Goal: Task Accomplishment & Management: Manage account settings

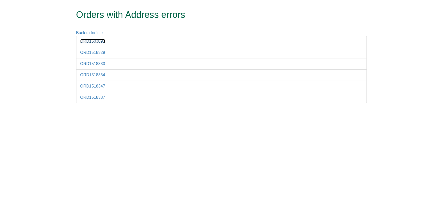
click at [100, 40] on link "ORD1503091" at bounding box center [92, 41] width 25 height 4
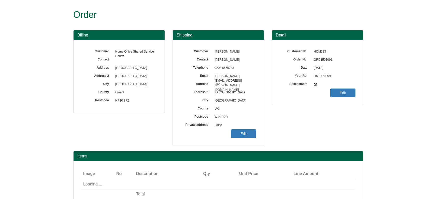
click at [324, 56] on span "ORD1503091" at bounding box center [333, 60] width 44 height 8
copy span "ORD1503091"
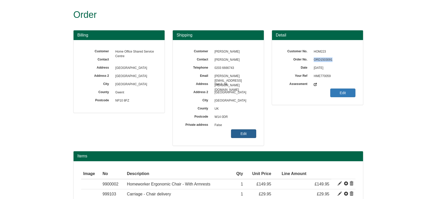
click at [238, 133] on link "Edit" at bounding box center [243, 133] width 25 height 9
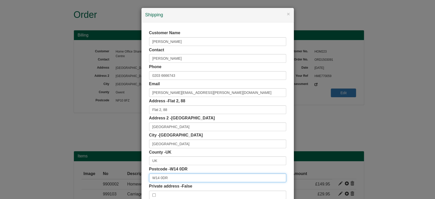
drag, startPoint x: 167, startPoint y: 177, endPoint x: 114, endPoint y: 186, distance: 54.2
click at [114, 186] on div "× Shipping Customer Name Angela Monego Contact Angela Monego Phone 0203 6666743…" at bounding box center [217, 99] width 435 height 199
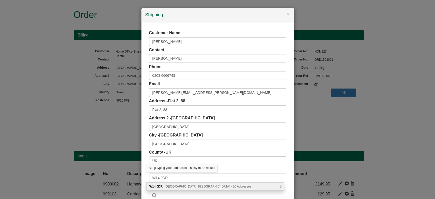
click at [168, 186] on span "Addison Gardens, London - 20 Addresses" at bounding box center [208, 186] width 87 height 4
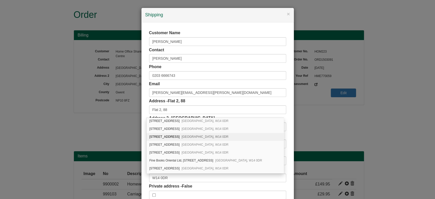
scroll to position [82, 0]
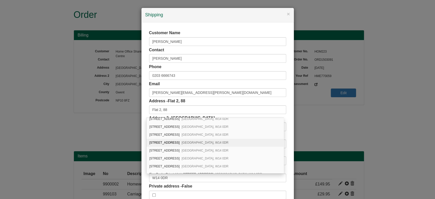
click at [141, 137] on div "Customer Name Angela Monego Contact Angela Monego Phone 0203 6666743 Email Ange…" at bounding box center [217, 114] width 152 height 184
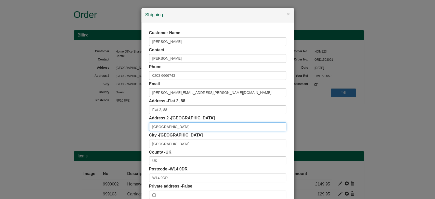
drag, startPoint x: 181, startPoint y: 129, endPoint x: 125, endPoint y: 128, distance: 56.5
click at [125, 128] on div "× Shipping Customer Name Angela Monego Contact Angela Monego Phone 0203 6666743…" at bounding box center [217, 99] width 435 height 199
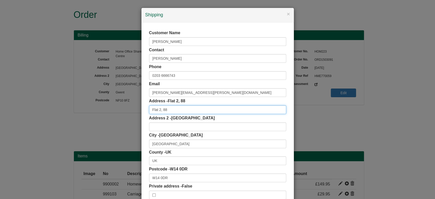
click at [177, 108] on input "Flat 2, 88" at bounding box center [217, 109] width 137 height 9
paste input "Adisson Gardens"
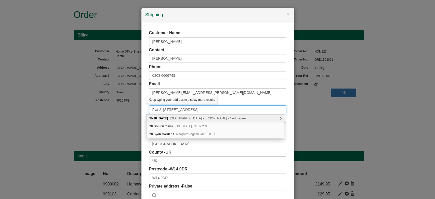
type input "Flat 2, 88 Adisson Gardens"
click at [144, 104] on div "Customer Name Angela Monego Contact Angela Monego Phone 0203 6666743 Email Ange…" at bounding box center [217, 114] width 152 height 184
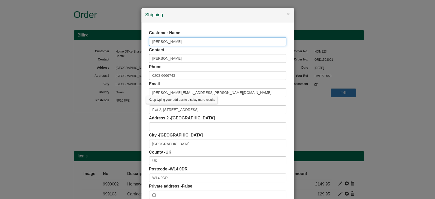
drag, startPoint x: 163, startPoint y: 44, endPoint x: 118, endPoint y: 44, distance: 44.3
click at [118, 44] on div "× Shipping Customer Name Angela Monego Contact Angela Monego Phone 0203 6666743…" at bounding box center [217, 99] width 435 height 199
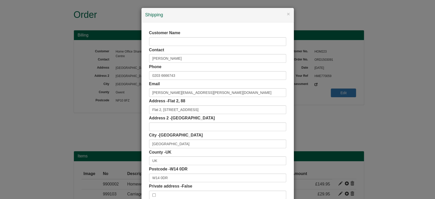
click at [149, 63] on div "Customer Name Contact Angela Monego Phone 0203 6666743 Email Angela.Monego@home…" at bounding box center [217, 114] width 137 height 169
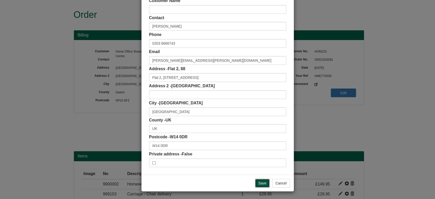
click at [260, 184] on input "Save" at bounding box center [262, 183] width 15 height 9
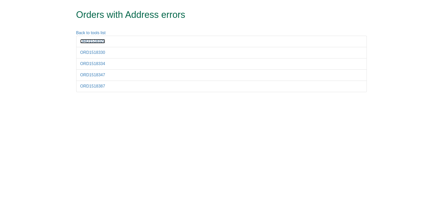
click at [94, 41] on link "ORD1518329" at bounding box center [92, 41] width 25 height 4
click at [84, 40] on link "ORD1518329" at bounding box center [92, 41] width 25 height 4
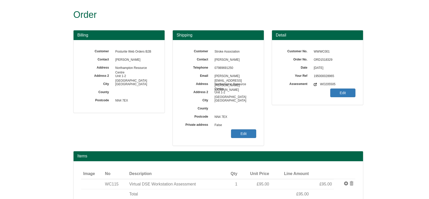
click at [332, 58] on span "ORD1518329" at bounding box center [333, 60] width 44 height 8
click at [327, 58] on span "ORD1518329" at bounding box center [333, 60] width 44 height 8
copy span "ORD1518329"
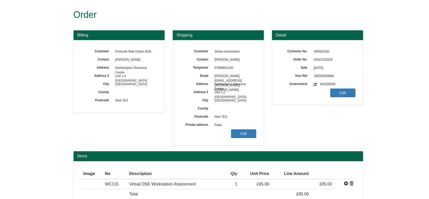
click at [247, 128] on span "False" at bounding box center [234, 125] width 44 height 8
click at [250, 131] on link "Edit" at bounding box center [243, 133] width 25 height 9
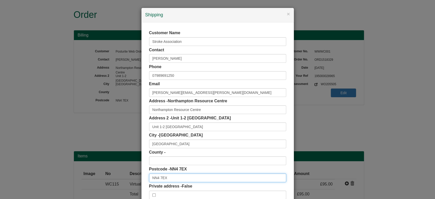
drag, startPoint x: 175, startPoint y: 175, endPoint x: 136, endPoint y: 180, distance: 39.1
click at [136, 180] on div "× Shipping Customer Name Stroke Association Contact Rachael Redden Phone 079896…" at bounding box center [217, 99] width 435 height 199
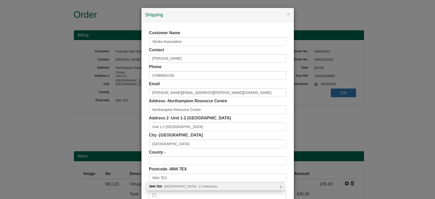
click at [181, 186] on span "Salthouse Road, Northampton - 21 Addresses" at bounding box center [190, 186] width 53 height 4
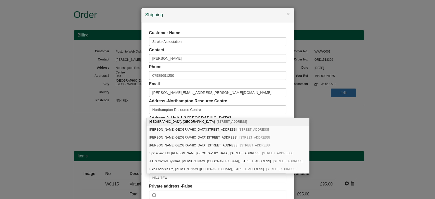
click at [144, 116] on div "Customer Name Stroke Association Contact Rachael Redden Phone 07989691250 Email…" at bounding box center [217, 114] width 152 height 184
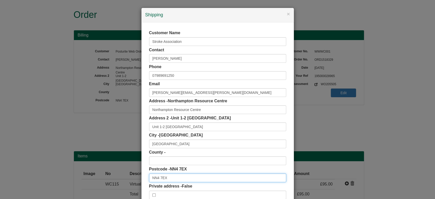
click at [188, 173] on input "NN4 7EX" at bounding box center [217, 177] width 137 height 9
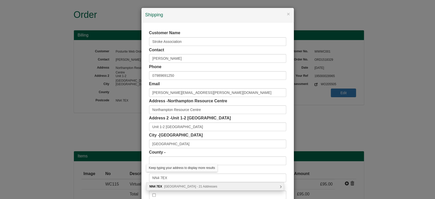
click at [199, 185] on span "[GEOGRAPHIC_DATA] - 21 Addresses" at bounding box center [190, 186] width 53 height 4
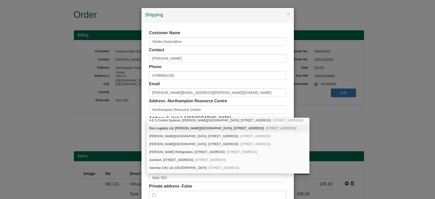
scroll to position [54, 0]
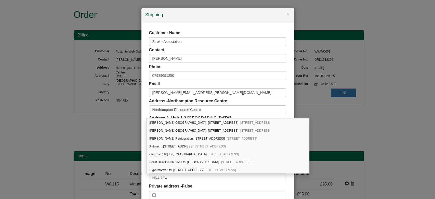
click at [337, 173] on div "× Shipping Customer Name Stroke Association Contact [PERSON_NAME] Phone [PHONE_…" at bounding box center [217, 99] width 435 height 199
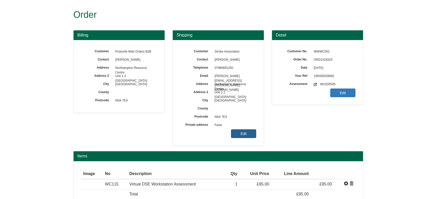
click at [244, 136] on link "Edit" at bounding box center [243, 133] width 25 height 9
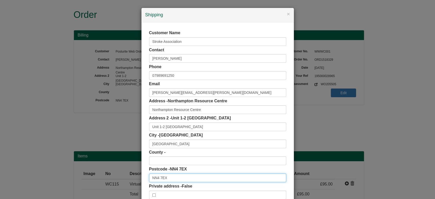
click at [192, 179] on input "NN4 7EX" at bounding box center [217, 177] width 137 height 9
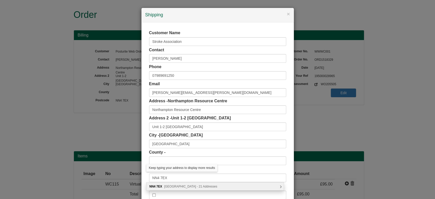
click at [207, 186] on span "[GEOGRAPHIC_DATA] - 21 Addresses" at bounding box center [190, 186] width 53 height 4
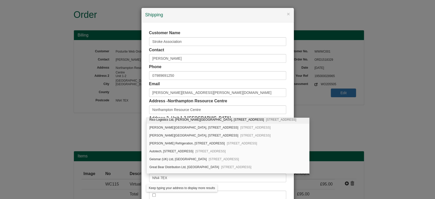
scroll to position [54, 0]
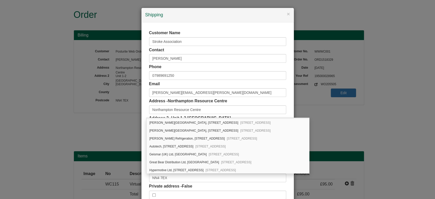
click at [284, 105] on div "Customer Name Stroke Association Contact Rachael Redden Phone 07989691250 Email…" at bounding box center [217, 114] width 152 height 184
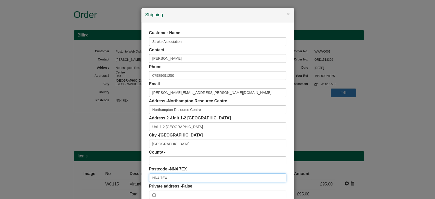
click at [178, 177] on input "NN4 7EX" at bounding box center [217, 177] width 137 height 9
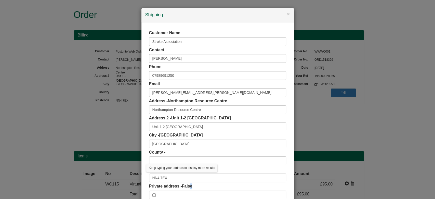
drag, startPoint x: 190, startPoint y: 190, endPoint x: 189, endPoint y: 187, distance: 3.5
click at [189, 187] on div "Private address - False" at bounding box center [217, 191] width 137 height 16
click at [184, 178] on input "NN4 7EX" at bounding box center [217, 177] width 137 height 9
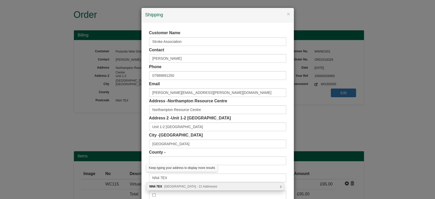
click at [190, 184] on span "Salthouse Road, Northampton - 21 Addresses" at bounding box center [190, 186] width 53 height 4
type input "NN4 7EX"
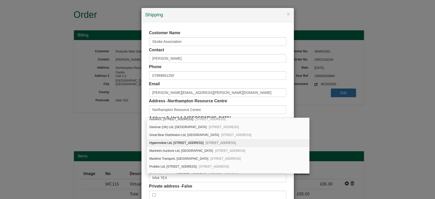
scroll to position [95, 0]
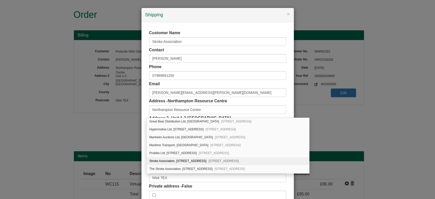
click at [239, 159] on span "Brackmills Industrial Estate, Northampton, NN4 7EX" at bounding box center [223, 161] width 30 height 4
type input "Stroke Association"
type input "Unit 1-2, Sterling Business Park, Salthouse Road, Brackmills Industrial Estate"
type input "Northamptonshire"
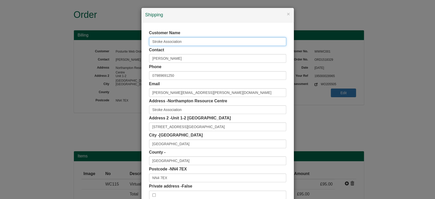
drag, startPoint x: 178, startPoint y: 41, endPoint x: 128, endPoint y: 43, distance: 49.5
click at [128, 43] on div "× Shipping Customer Name Stroke Association Contact Rachael Redden Phone 079896…" at bounding box center [217, 99] width 435 height 199
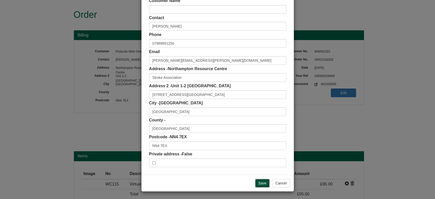
click at [259, 184] on input "Save" at bounding box center [262, 183] width 15 height 9
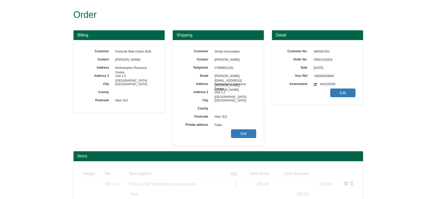
click at [241, 128] on span "False" at bounding box center [234, 125] width 44 height 8
click at [242, 129] on span "False" at bounding box center [234, 125] width 44 height 8
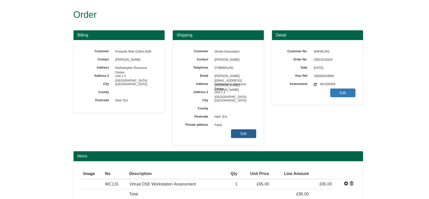
click at [246, 134] on link "Edit" at bounding box center [243, 133] width 25 height 9
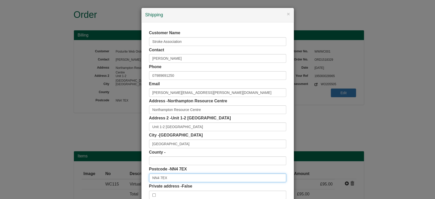
click at [169, 177] on input "NN4 7EX" at bounding box center [217, 177] width 137 height 9
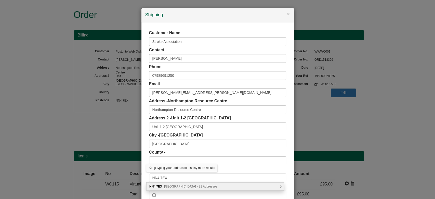
click at [187, 190] on div "NN4 7EX Salthouse Road, Northampton - 21 Addresses" at bounding box center [214, 186] width 137 height 8
type input "NN4 7EX"
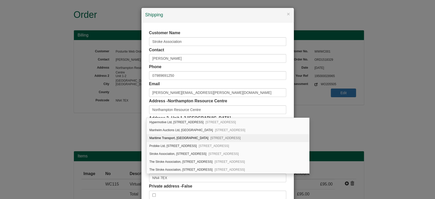
scroll to position [108, 0]
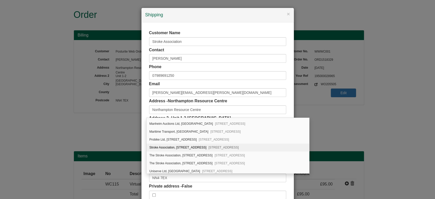
click at [219, 147] on div "Stroke Association, Unit 1-2, Sterling Business Park, Salthouse Road Brackmills…" at bounding box center [227, 147] width 162 height 8
type input "Stroke Association"
type input "[STREET_ADDRESS][GEOGRAPHIC_DATA]"
type input "[GEOGRAPHIC_DATA]"
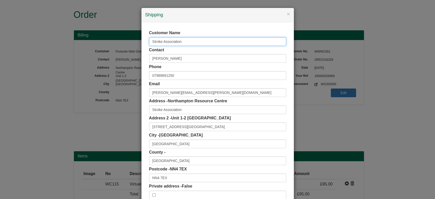
drag, startPoint x: 185, startPoint y: 39, endPoint x: 121, endPoint y: 36, distance: 64.5
click at [121, 36] on div "× Shipping Customer Name Stroke Association Contact Rachael Redden Phone 079896…" at bounding box center [217, 99] width 435 height 199
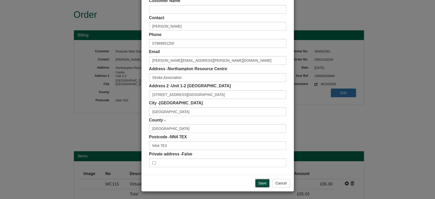
click at [260, 182] on input "Save" at bounding box center [262, 183] width 15 height 9
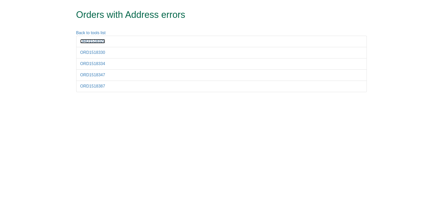
click at [99, 39] on link "ORD1518329" at bounding box center [92, 41] width 25 height 4
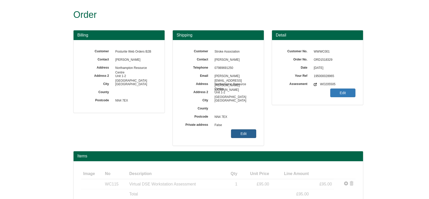
click at [237, 134] on link "Edit" at bounding box center [243, 133] width 25 height 9
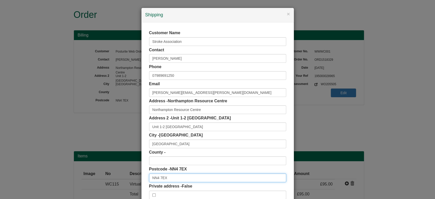
click at [188, 180] on input "NN4 7EX" at bounding box center [217, 177] width 137 height 9
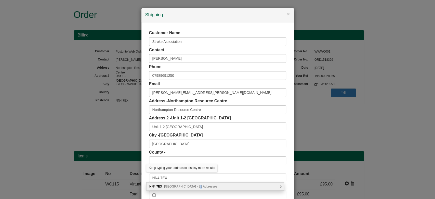
drag, startPoint x: 198, startPoint y: 189, endPoint x: 194, endPoint y: 185, distance: 5.4
click at [194, 185] on div "[STREET_ADDRESS] Addresses" at bounding box center [214, 186] width 137 height 8
type input "NN4 7EX"
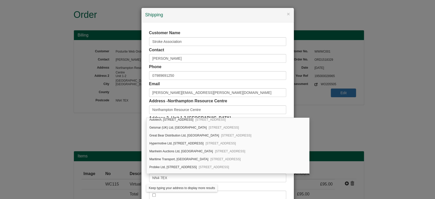
scroll to position [81, 0]
click at [309, 171] on div "Stroke Association, Unit 1-2, Sterling Business Park, Salthouse Road Brackmills…" at bounding box center [227, 174] width 162 height 8
type input "Stroke Association"
type input "Unit 1-2, Sterling Business Park, Salthouse Road, Brackmills Industrial Estate"
type input "Northamptonshire"
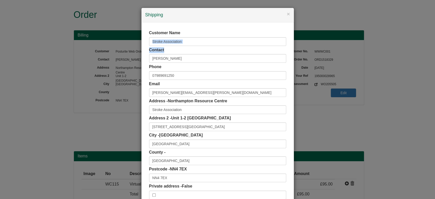
drag, startPoint x: 203, startPoint y: 48, endPoint x: 169, endPoint y: 39, distance: 35.7
click at [169, 39] on div "Customer Name Stroke Association Contact Rachael Redden Phone 07989691250 Email…" at bounding box center [217, 114] width 137 height 169
click at [169, 39] on input "Stroke Association" at bounding box center [217, 41] width 137 height 9
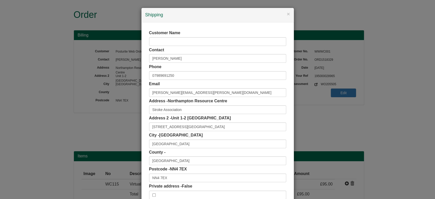
click at [174, 30] on label "Customer Name" at bounding box center [164, 33] width 31 height 6
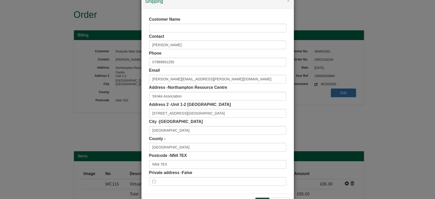
click at [260, 198] on input "Save" at bounding box center [262, 201] width 15 height 9
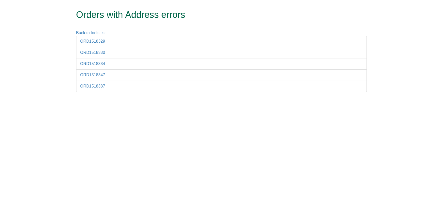
click at [93, 37] on li "ORD1518329" at bounding box center [221, 41] width 290 height 11
click at [97, 40] on link "ORD1518329" at bounding box center [92, 41] width 25 height 4
click at [96, 41] on link "ORD1518329" at bounding box center [92, 41] width 25 height 4
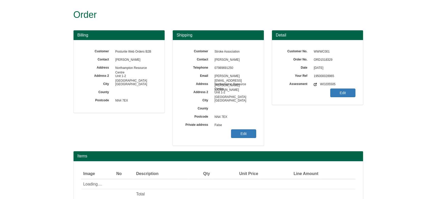
click at [318, 58] on span "ORD1518329" at bounding box center [333, 60] width 44 height 8
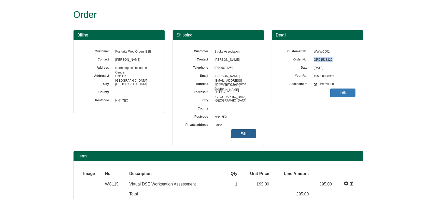
click at [243, 130] on link "Edit" at bounding box center [243, 133] width 25 height 9
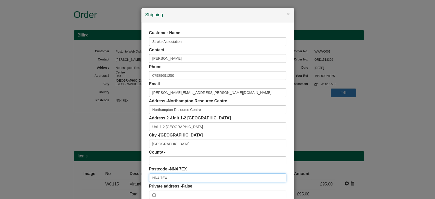
click at [173, 178] on input "NN4 7EX" at bounding box center [217, 177] width 137 height 9
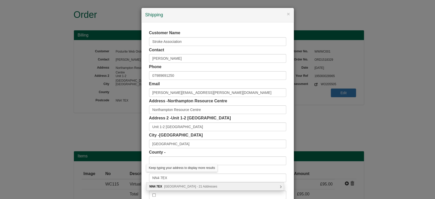
click at [204, 184] on span "[GEOGRAPHIC_DATA] - 21 Addresses" at bounding box center [190, 186] width 53 height 4
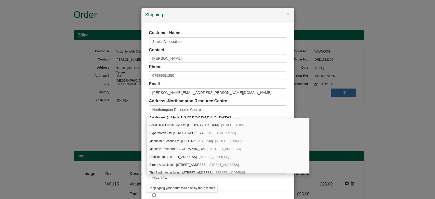
scroll to position [95, 0]
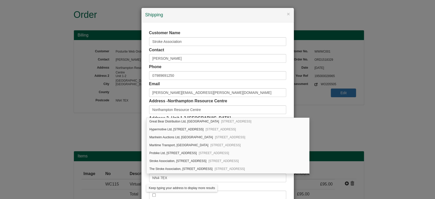
click at [338, 172] on div "× Shipping Customer Name Stroke Association Contact Rachael Redden Phone 079896…" at bounding box center [217, 99] width 435 height 199
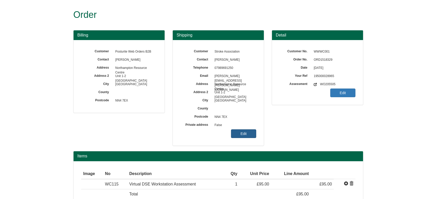
click at [249, 133] on link "Edit" at bounding box center [243, 133] width 25 height 9
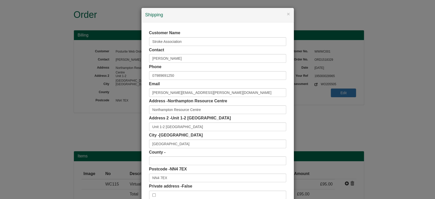
click at [219, 184] on div "Private address - False" at bounding box center [217, 191] width 137 height 16
click at [200, 180] on input "NN4 7EX" at bounding box center [217, 177] width 137 height 9
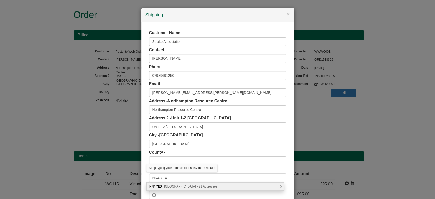
click at [282, 185] on div "NN4 7EX Salthouse Road, Northampton - 21 Addresses" at bounding box center [214, 186] width 137 height 8
type input "NN4 7EX"
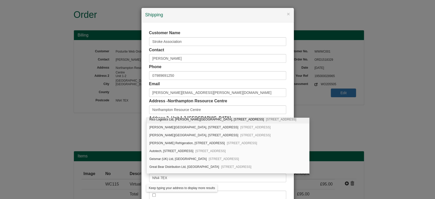
scroll to position [100, 0]
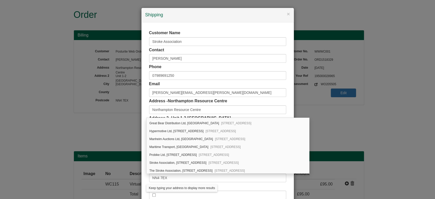
click at [309, 170] on div "The Kestrel Centre, Salthouse Road Brackmills Industrial Estate, Northampton, N…" at bounding box center [227, 146] width 162 height 56
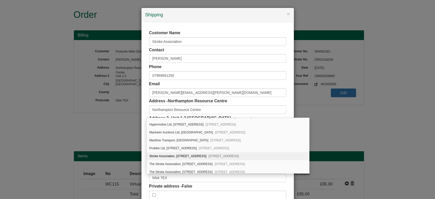
click at [225, 153] on div "Stroke Association, Unit 1-2, Sterling Business Park, Salthouse Road Brackmills…" at bounding box center [227, 156] width 162 height 8
type input "Stroke Association"
type input "Unit 1-2, Sterling Business Park, Salthouse Road, Brackmills Industrial Estate"
type input "Northamptonshire"
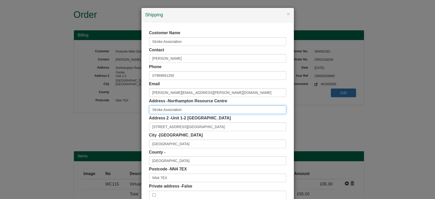
scroll to position [0, 0]
drag, startPoint x: 208, startPoint y: 107, endPoint x: 130, endPoint y: 108, distance: 77.7
click at [130, 108] on div "× Shipping Customer Name Stroke Association Contact Rachael Redden Phone 079896…" at bounding box center [217, 99] width 435 height 199
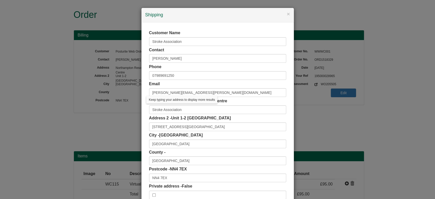
click at [284, 111] on div "Customer Name Stroke Association Contact Rachael Redden Phone 07989691250 Email…" at bounding box center [217, 114] width 152 height 184
drag, startPoint x: 169, startPoint y: 41, endPoint x: 146, endPoint y: 36, distance: 23.6
click at [149, 36] on div "Customer Name Stroke Association" at bounding box center [217, 38] width 137 height 16
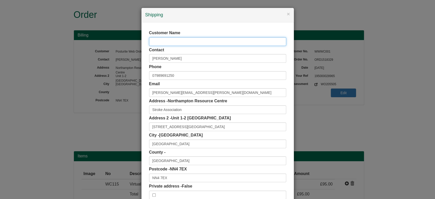
scroll to position [32, 0]
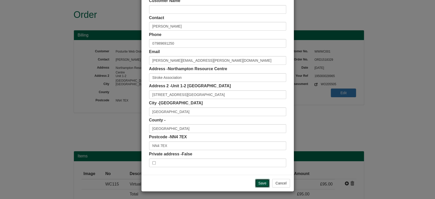
click at [255, 180] on input "Save" at bounding box center [262, 183] width 15 height 9
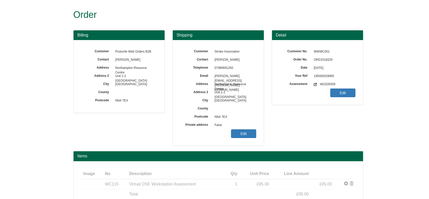
click at [323, 58] on span "ORD1518329" at bounding box center [333, 60] width 44 height 8
click at [246, 129] on link "Edit" at bounding box center [243, 133] width 25 height 9
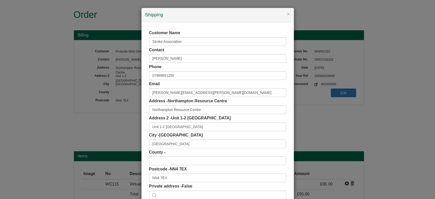
click at [170, 167] on span "NN4 7EX" at bounding box center [178, 169] width 17 height 4
click at [174, 172] on div "Postcode - NN4 7EX NN4 7EX" at bounding box center [217, 174] width 137 height 16
click at [177, 175] on input "NN4 7EX" at bounding box center [217, 177] width 137 height 9
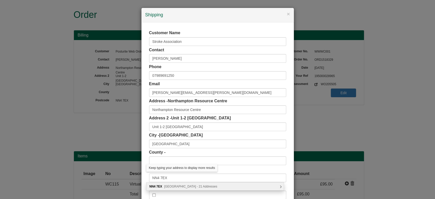
click at [269, 186] on div "NN4 7EX Salthouse Road, Northampton - 21 Addresses" at bounding box center [214, 186] width 137 height 8
type input "NN4 7EX"
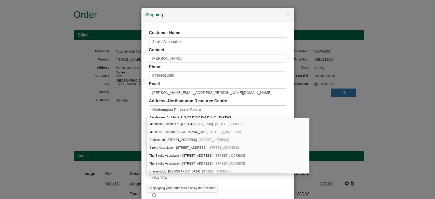
scroll to position [131, 0]
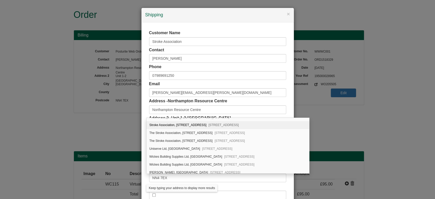
click at [216, 124] on div "Stroke Association, Unit 1-2, Sterling Business Park, Salthouse Road Brackmills…" at bounding box center [227, 125] width 162 height 8
type input "Stroke Association"
type input "Unit 1-2, Sterling Business Park, Salthouse Road, Brackmills Industrial Estate"
type input "Northamptonshire"
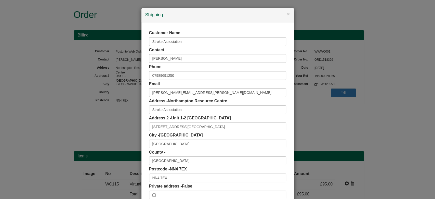
click at [177, 103] on span "Northampton Resource Centre" at bounding box center [197, 101] width 59 height 4
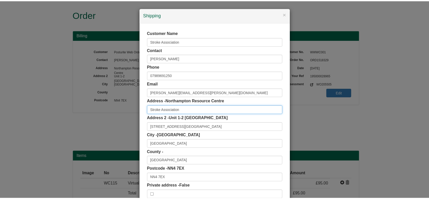
scroll to position [0, 0]
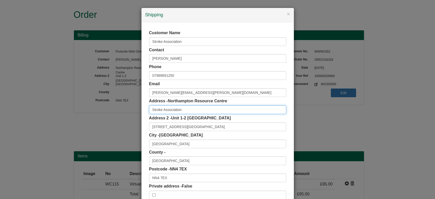
drag, startPoint x: 184, startPoint y: 105, endPoint x: 124, endPoint y: 106, distance: 59.9
click at [124, 106] on div "× Shipping Customer Name Stroke Association Contact Rachael Redden Phone 079896…" at bounding box center [217, 99] width 435 height 199
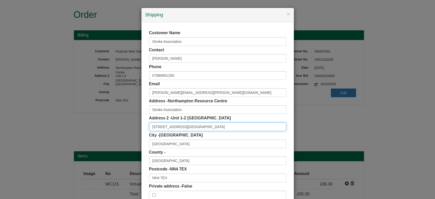
drag, startPoint x: 264, startPoint y: 126, endPoint x: 140, endPoint y: 124, distance: 124.6
click at [141, 124] on div "Customer Name Stroke Association Contact Rachael Redden Phone 07989691250 Email…" at bounding box center [217, 114] width 152 height 184
click at [153, 129] on input "Unit 1-2, Sterling Business Park, Salthouse Road, Brackmills Industrial Estate" at bounding box center [217, 126] width 137 height 9
drag, startPoint x: 147, startPoint y: 125, endPoint x: 282, endPoint y: 121, distance: 134.5
click at [282, 121] on div "Address 2 - Unit 1-2 Sterling Business Park Unit 1-2, Sterling Business Park, S…" at bounding box center [217, 123] width 137 height 16
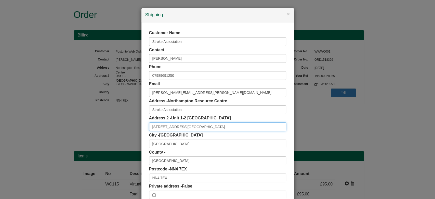
click at [229, 127] on input "Unit 1-2, Sterling Business Park, Salthouse Road, Brackmills Industrial Estate" at bounding box center [217, 126] width 137 height 9
drag, startPoint x: 228, startPoint y: 126, endPoint x: 285, endPoint y: 125, distance: 56.8
click at [285, 125] on div "Customer Name Stroke Association Contact Rachael Redden Phone 07989691250 Email…" at bounding box center [217, 114] width 152 height 184
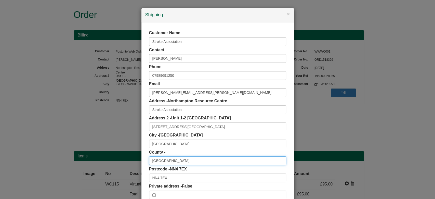
drag, startPoint x: 192, startPoint y: 158, endPoint x: 89, endPoint y: 176, distance: 103.7
click at [89, 176] on div "× Shipping Customer Name Stroke Association Contact Rachael Redden Phone 079896…" at bounding box center [217, 99] width 435 height 199
click at [287, 13] on button "×" at bounding box center [288, 13] width 3 height 5
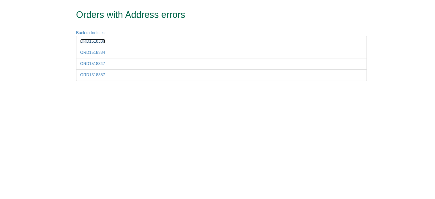
click at [94, 40] on link "ORD1518330" at bounding box center [92, 41] width 25 height 4
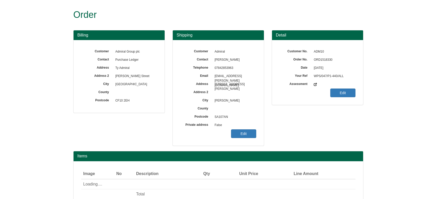
click at [325, 60] on span "ORD1518330" at bounding box center [333, 60] width 44 height 8
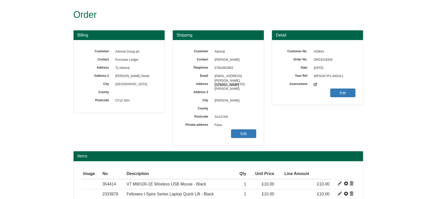
click at [242, 141] on div "Customer Admiral Contact [PERSON_NAME] Telephone [PHONE_NUMBER] Email [EMAIL_AD…" at bounding box center [218, 92] width 91 height 105
click at [241, 139] on div "Customer Admiral Contact [PERSON_NAME] Telephone [PHONE_NUMBER] Email [EMAIL_AD…" at bounding box center [218, 92] width 91 height 105
click at [240, 135] on link "Edit" at bounding box center [243, 133] width 25 height 9
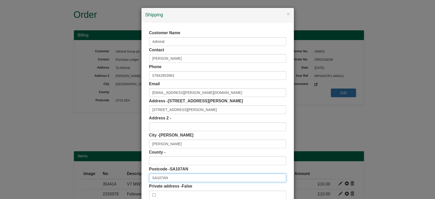
drag, startPoint x: 167, startPoint y: 175, endPoint x: 131, endPoint y: 179, distance: 36.6
click at [131, 179] on div "× Shipping Customer Name Admiral Contact Aidan McGinn Phone 07842853963 Email a…" at bounding box center [217, 99] width 435 height 199
paste input "text"
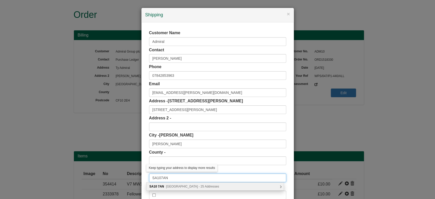
click at [159, 179] on input "SA107AN" at bounding box center [217, 177] width 137 height 9
type input "SA10 7AN"
click at [170, 184] on span "Penywern Road, Neath - 25 Addresses" at bounding box center [192, 186] width 53 height 4
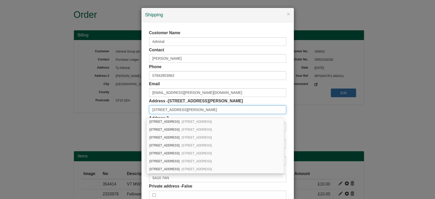
click at [197, 107] on input "9 Davies Andrews Road" at bounding box center [217, 109] width 137 height 9
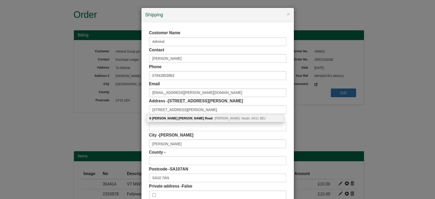
click at [214, 118] on span "Tonna, Neath, SA11 3EU" at bounding box center [239, 118] width 51 height 4
type input "9 Davies Andrews Road"
type input "Tonna"
type input "Neath"
type input "Neath Port Talbot"
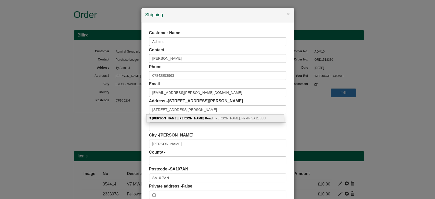
type input "SA11 3EU"
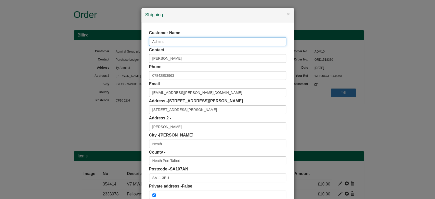
drag, startPoint x: 163, startPoint y: 45, endPoint x: 144, endPoint y: 46, distance: 18.8
click at [144, 46] on div "Customer Name Admiral Contact Aidan McGinn Phone 07842853963 Email aidan.mcginn…" at bounding box center [217, 114] width 152 height 184
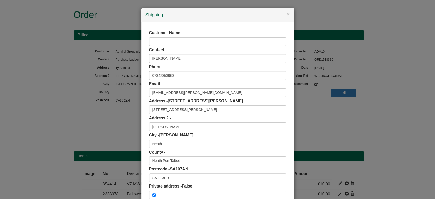
click at [143, 50] on div "Customer Name Contact Aidan McGinn Phone 07842853963 Email aidan.mcginn@admiral…" at bounding box center [217, 114] width 152 height 184
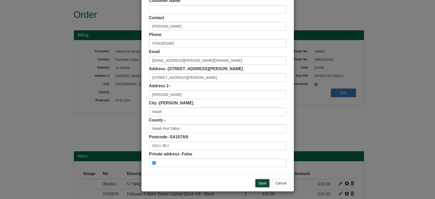
click at [263, 181] on input "Save" at bounding box center [262, 183] width 15 height 9
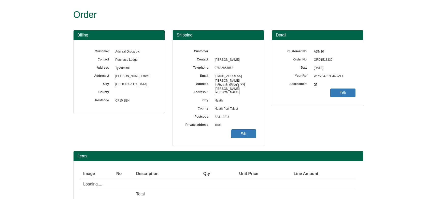
click at [160, 148] on div "Billing Customer Admiral Group plc Contact Purchase Ledger Address Ty Admiral A…" at bounding box center [219, 90] width 298 height 121
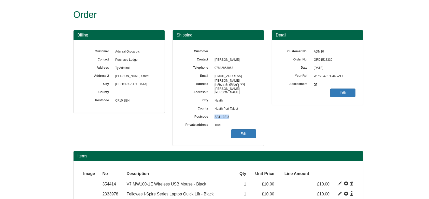
drag, startPoint x: 233, startPoint y: 119, endPoint x: 212, endPoint y: 116, distance: 20.4
click at [212, 116] on span "SA11 3EU" at bounding box center [234, 117] width 44 height 8
copy span "SA11 3EU"
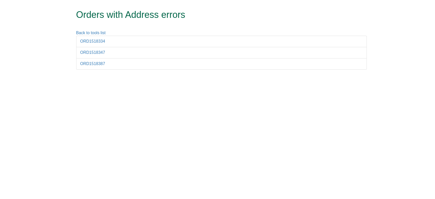
click at [90, 38] on li "ORD1518334" at bounding box center [221, 41] width 290 height 11
click at [91, 38] on li "ORD1518334" at bounding box center [221, 41] width 290 height 11
click at [94, 43] on link "ORD1518334" at bounding box center [92, 41] width 25 height 4
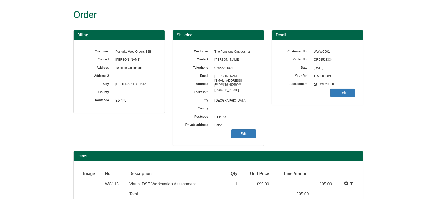
click at [321, 62] on span "ORD1518334" at bounding box center [333, 60] width 44 height 8
copy span "ORD1518334"
click at [243, 129] on link "Edit" at bounding box center [243, 133] width 25 height 9
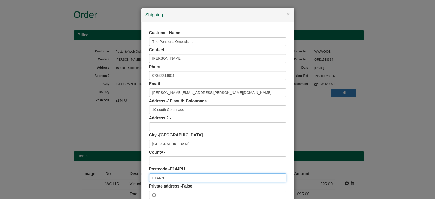
click at [157, 176] on input "E144PU" at bounding box center [217, 177] width 137 height 9
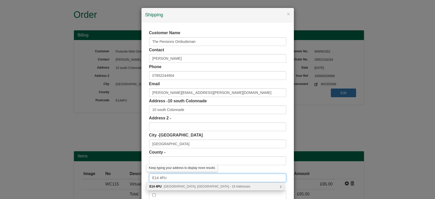
type input "E14 4PU"
click at [173, 185] on span "South Colonnade, London - 19 Addresses" at bounding box center [207, 186] width 87 height 4
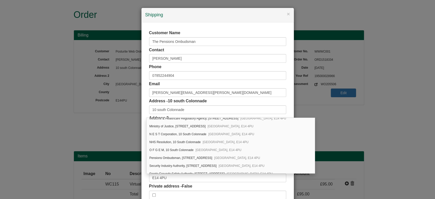
scroll to position [54, 0]
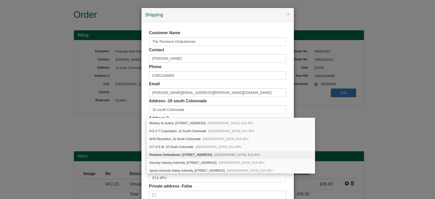
click at [240, 154] on div "Pensions Ombudsman, 10 South Colonnade London, E14 4PU" at bounding box center [230, 155] width 168 height 8
type input "Pensions Ombudsman"
type input "10 South Colonnade"
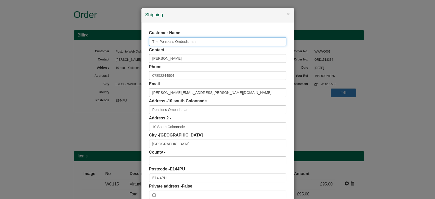
drag, startPoint x: 196, startPoint y: 40, endPoint x: 108, endPoint y: 40, distance: 88.4
click at [108, 40] on div "× Shipping Customer Name The Pensions Ombudsman Contact Ryan Cooper Phone 07852…" at bounding box center [217, 99] width 435 height 199
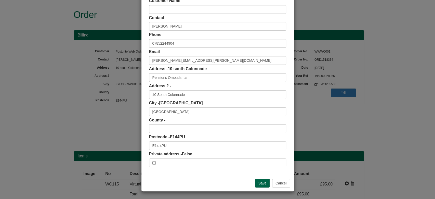
click at [245, 186] on div "Save Cancel" at bounding box center [217, 182] width 152 height 17
click at [253, 187] on div "Save Cancel" at bounding box center [217, 182] width 152 height 17
click at [255, 187] on div "Save Cancel" at bounding box center [217, 182] width 152 height 17
click at [256, 185] on input "Save" at bounding box center [262, 183] width 15 height 9
click at [255, 183] on input "Save" at bounding box center [262, 183] width 15 height 9
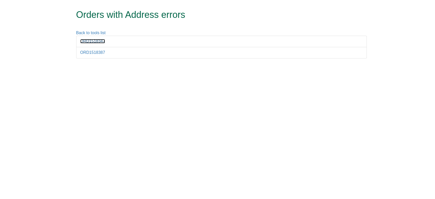
click at [93, 43] on link "ORD1518347" at bounding box center [92, 41] width 25 height 4
click at [88, 51] on link "ORD1518387" at bounding box center [92, 52] width 25 height 4
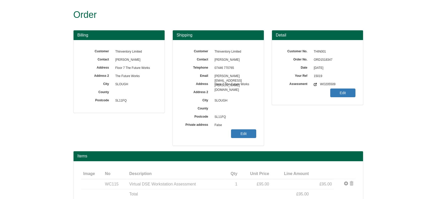
click at [320, 59] on span "ORD1518347" at bounding box center [333, 60] width 44 height 8
copy span "ORD1518347"
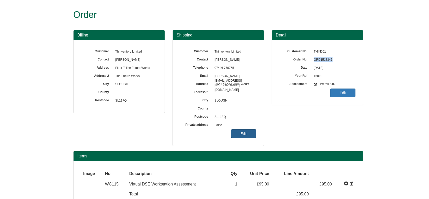
click at [239, 135] on link "Edit" at bounding box center [243, 133] width 25 height 9
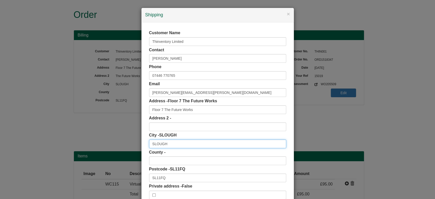
drag, startPoint x: 169, startPoint y: 142, endPoint x: 145, endPoint y: 145, distance: 23.7
click at [145, 145] on div "Customer Name Thinventory Limited Contact Magdalena Gosek Phone 07446 770765 Em…" at bounding box center [217, 114] width 152 height 184
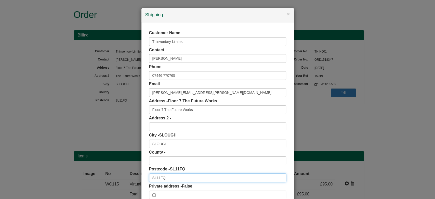
drag, startPoint x: 169, startPoint y: 176, endPoint x: 123, endPoint y: 179, distance: 45.6
click at [123, 179] on div "× Shipping Customer Name Thinventory Limited Contact Magdalena Gosek Phone 0744…" at bounding box center [217, 99] width 435 height 199
paste input "text"
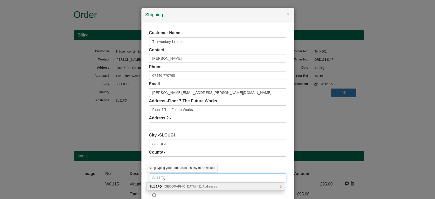
click at [155, 178] on input "SL11FQ" at bounding box center [217, 177] width 137 height 9
type input "SL1 1FQ"
click at [175, 185] on span "Brunel Way, Slough - 31 Addresses" at bounding box center [190, 186] width 53 height 4
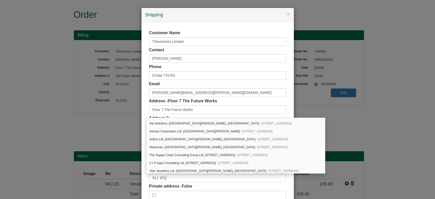
scroll to position [203, 0]
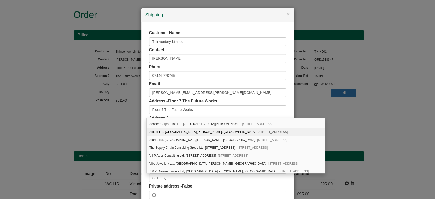
click at [142, 125] on div "Customer Name Thinventory Limited Contact Magdalena Gosek Phone 07446 770765 Em…" at bounding box center [217, 114] width 152 height 184
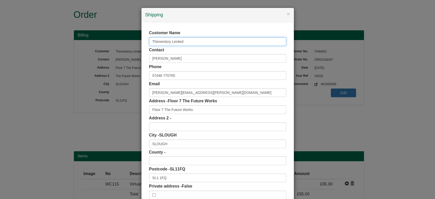
drag, startPoint x: 205, startPoint y: 40, endPoint x: 139, endPoint y: 43, distance: 66.0
click at [141, 43] on div "Customer Name Thinventory Limited Contact Magdalena Gosek Phone 07446 770765 Em…" at bounding box center [217, 114] width 152 height 184
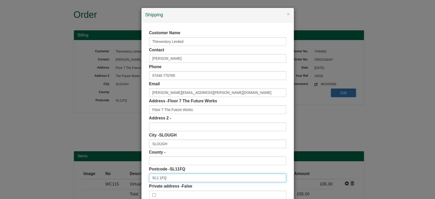
scroll to position [0, 0]
drag, startPoint x: 168, startPoint y: 180, endPoint x: 129, endPoint y: 181, distance: 39.7
click at [129, 181] on div "× Shipping Customer Name Thinventory Limited Contact Magdalena Gosek Phone 0744…" at bounding box center [217, 99] width 435 height 199
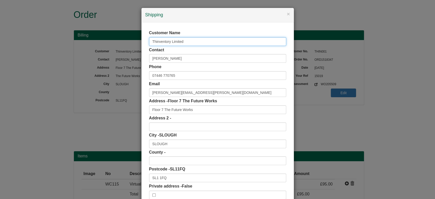
drag, startPoint x: 183, startPoint y: 42, endPoint x: 115, endPoint y: 38, distance: 67.8
click at [115, 38] on div "× Shipping Customer Name Thinventory Limited Contact Magdalena Gosek Phone 0744…" at bounding box center [217, 99] width 435 height 199
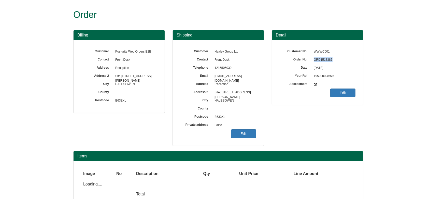
click at [324, 61] on span "ORD1518387" at bounding box center [333, 60] width 44 height 8
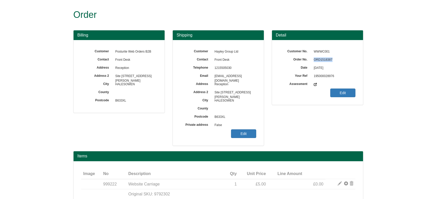
copy span "ORD1518387"
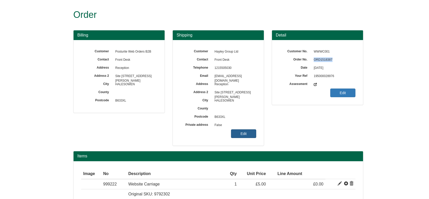
click at [243, 135] on link "Edit" at bounding box center [243, 133] width 25 height 9
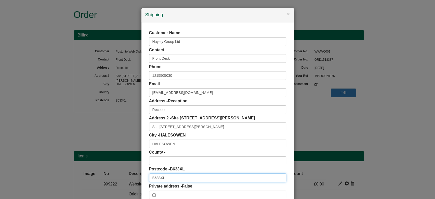
click at [156, 178] on input "B633XL" at bounding box center [217, 177] width 137 height 9
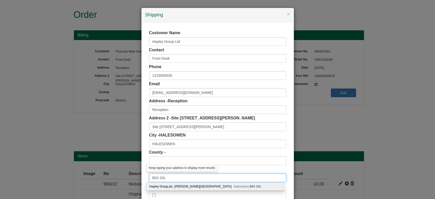
type input "B63 3XL"
click at [167, 186] on div "Hayley Group plc, Shelah Road Halesowen, B63 3XL" at bounding box center [214, 186] width 137 height 8
type input "Hayley Group plc"
type input "Shelah Road"
type input "Halesowen"
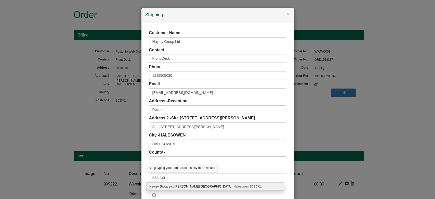
type input "West Midlands"
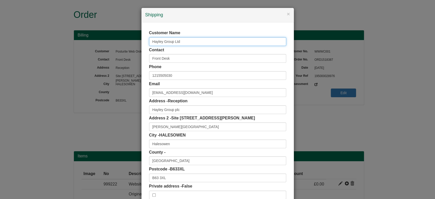
drag, startPoint x: 182, startPoint y: 41, endPoint x: 134, endPoint y: 43, distance: 47.9
click at [134, 43] on div "× Shipping Customer Name Hayley Group Ltd Contact Front Desk Phone 1215505030 E…" at bounding box center [217, 99] width 435 height 199
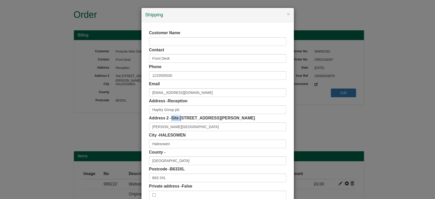
drag, startPoint x: 169, startPoint y: 116, endPoint x: 181, endPoint y: 118, distance: 11.9
click at [181, 118] on label "Address 2 - Site 1, Shelah Road" at bounding box center [202, 118] width 106 height 6
copy span "Site 1"
click at [171, 58] on input "Front Desk" at bounding box center [217, 58] width 137 height 9
drag, startPoint x: 169, startPoint y: 58, endPoint x: 199, endPoint y: 59, distance: 29.3
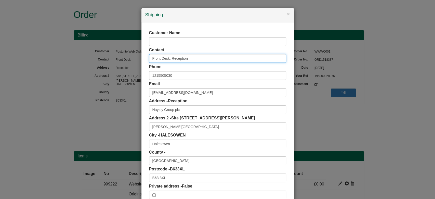
click at [199, 59] on input "Front Desk, Reception" at bounding box center [217, 58] width 137 height 9
type input "Front Desk, Reception"
click at [181, 48] on div "Contact Front Desk, Reception" at bounding box center [217, 55] width 137 height 16
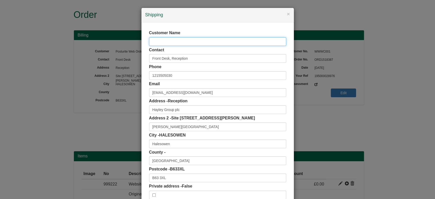
click at [169, 42] on input "text" at bounding box center [217, 41] width 137 height 9
paste input "Reception"
type input "Reception"
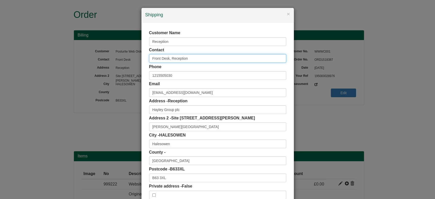
drag, startPoint x: 187, startPoint y: 56, endPoint x: 168, endPoint y: 52, distance: 20.2
click at [168, 52] on div "Contact Front Desk, Reception" at bounding box center [217, 55] width 137 height 16
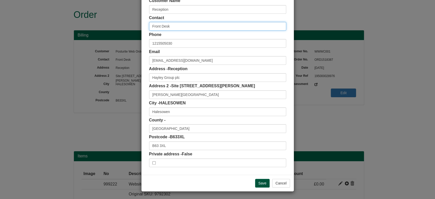
type input "Front Desk"
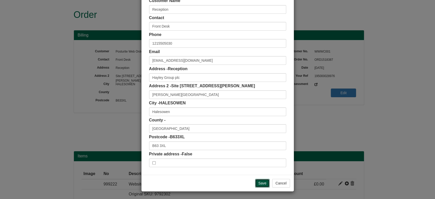
click at [263, 185] on input "Save" at bounding box center [262, 183] width 15 height 9
